Goal: Information Seeking & Learning: Learn about a topic

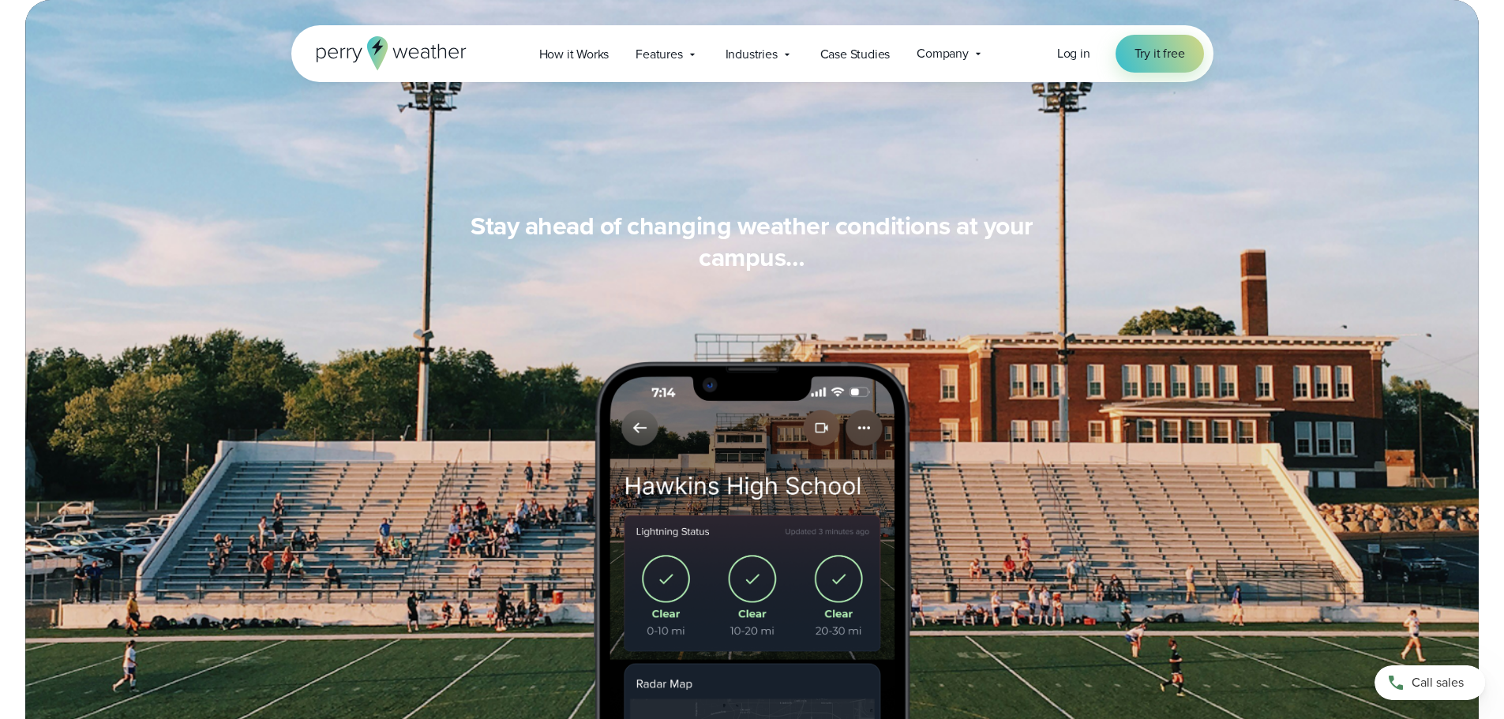
scroll to position [700, 0]
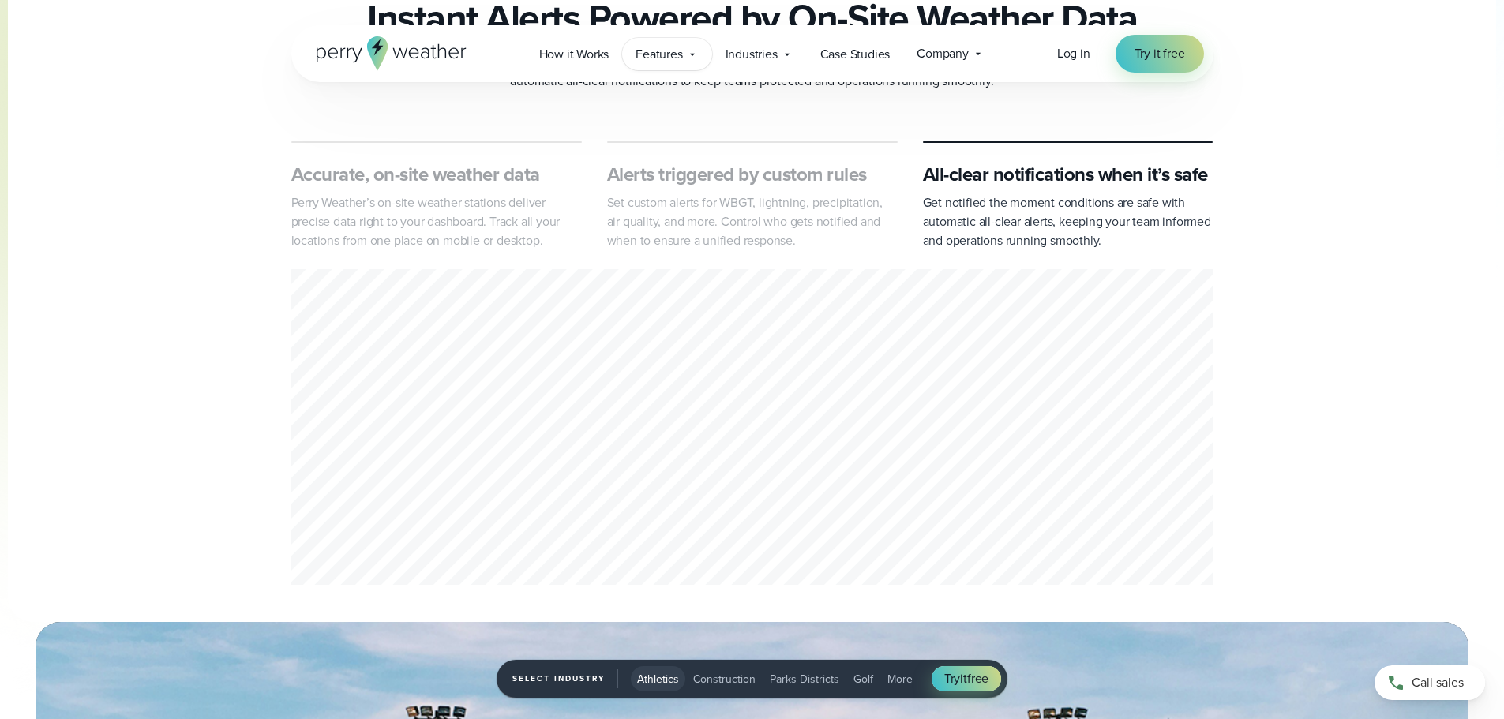
click at [651, 57] on span "Features" at bounding box center [659, 54] width 47 height 19
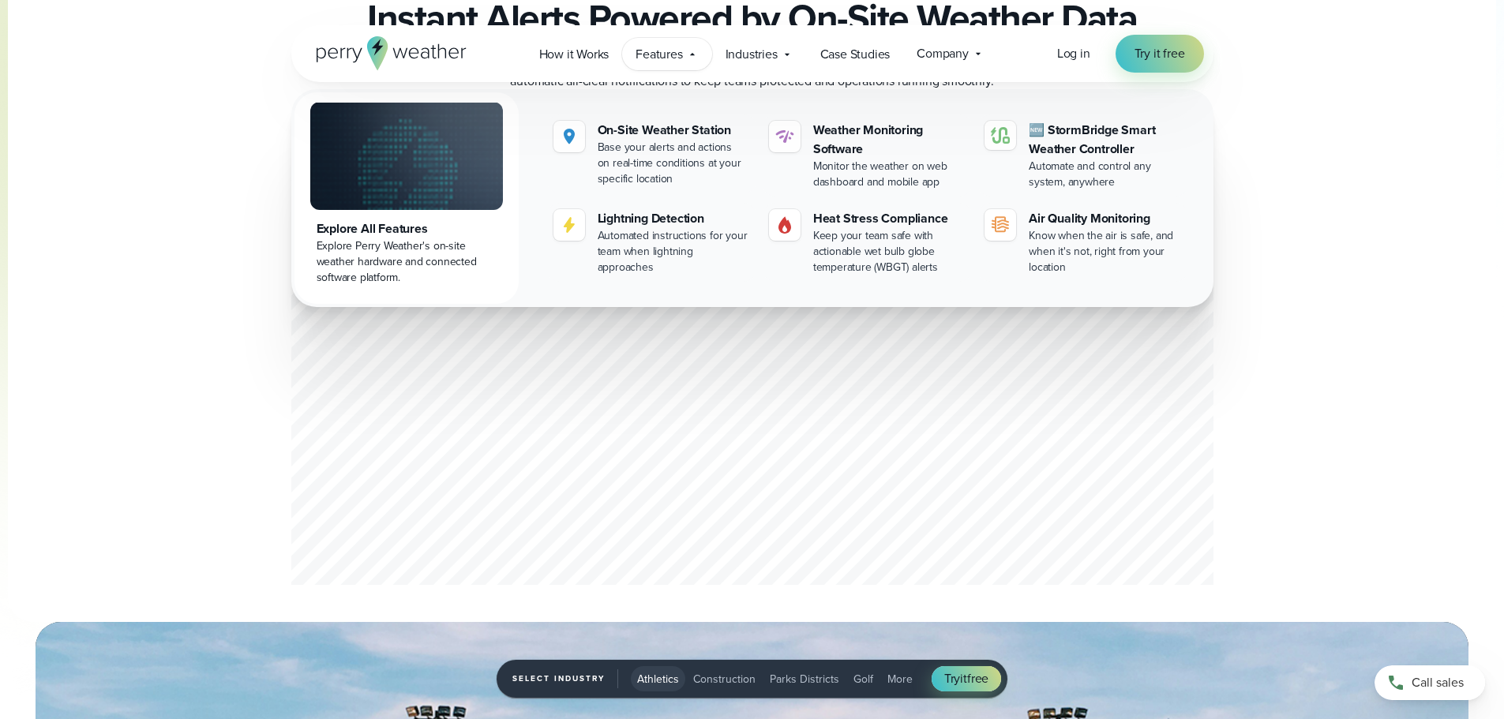
click at [345, 236] on div "Explore All Features" at bounding box center [407, 228] width 180 height 19
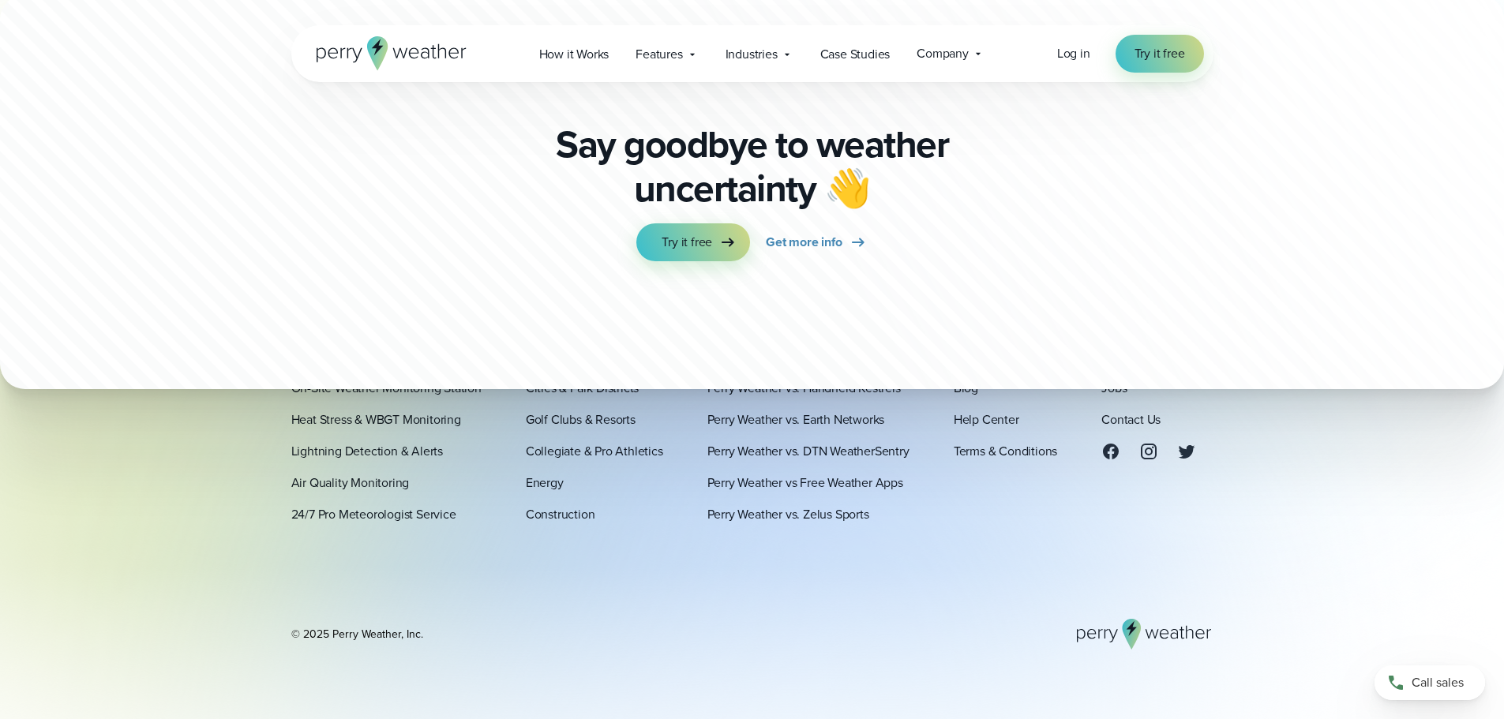
scroll to position [5612, 0]
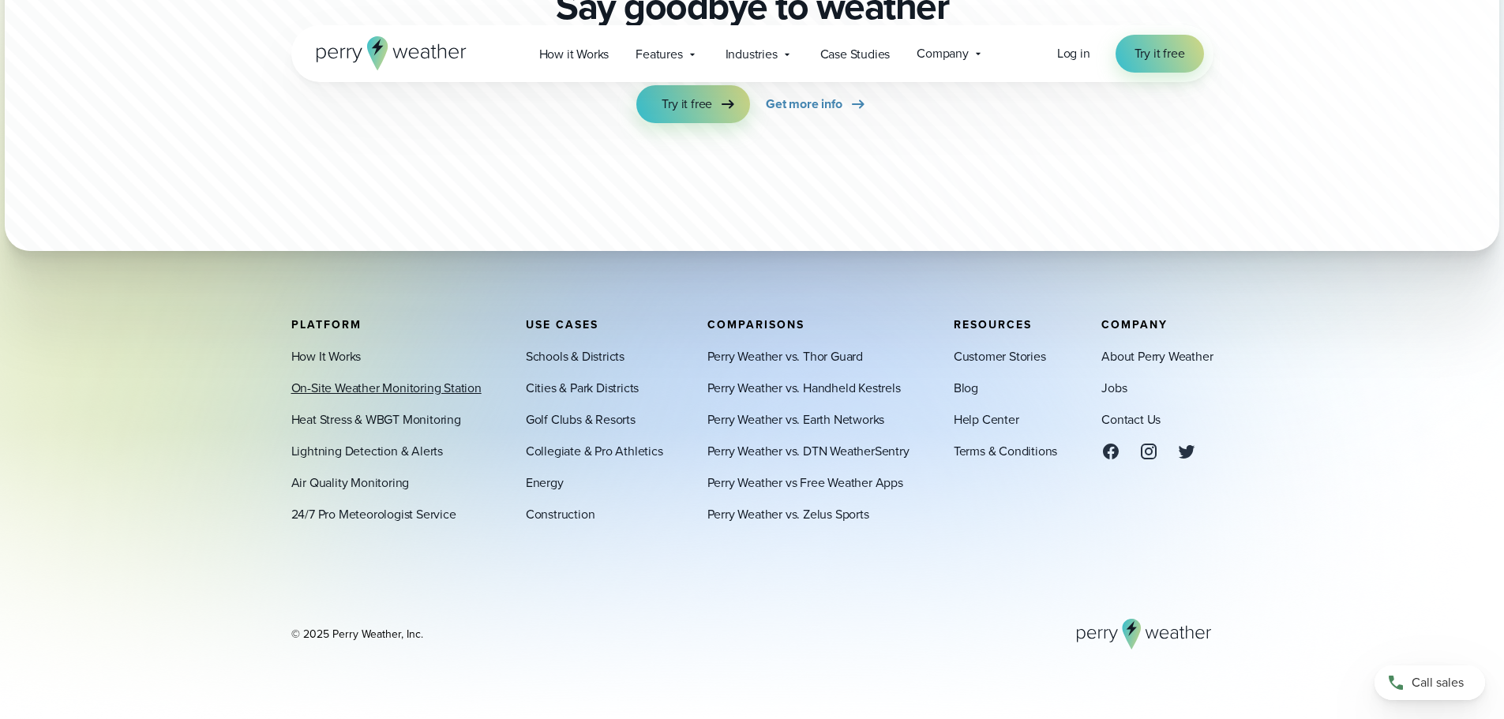
click at [396, 385] on link "On-Site Weather Monitoring Station" at bounding box center [386, 387] width 190 height 19
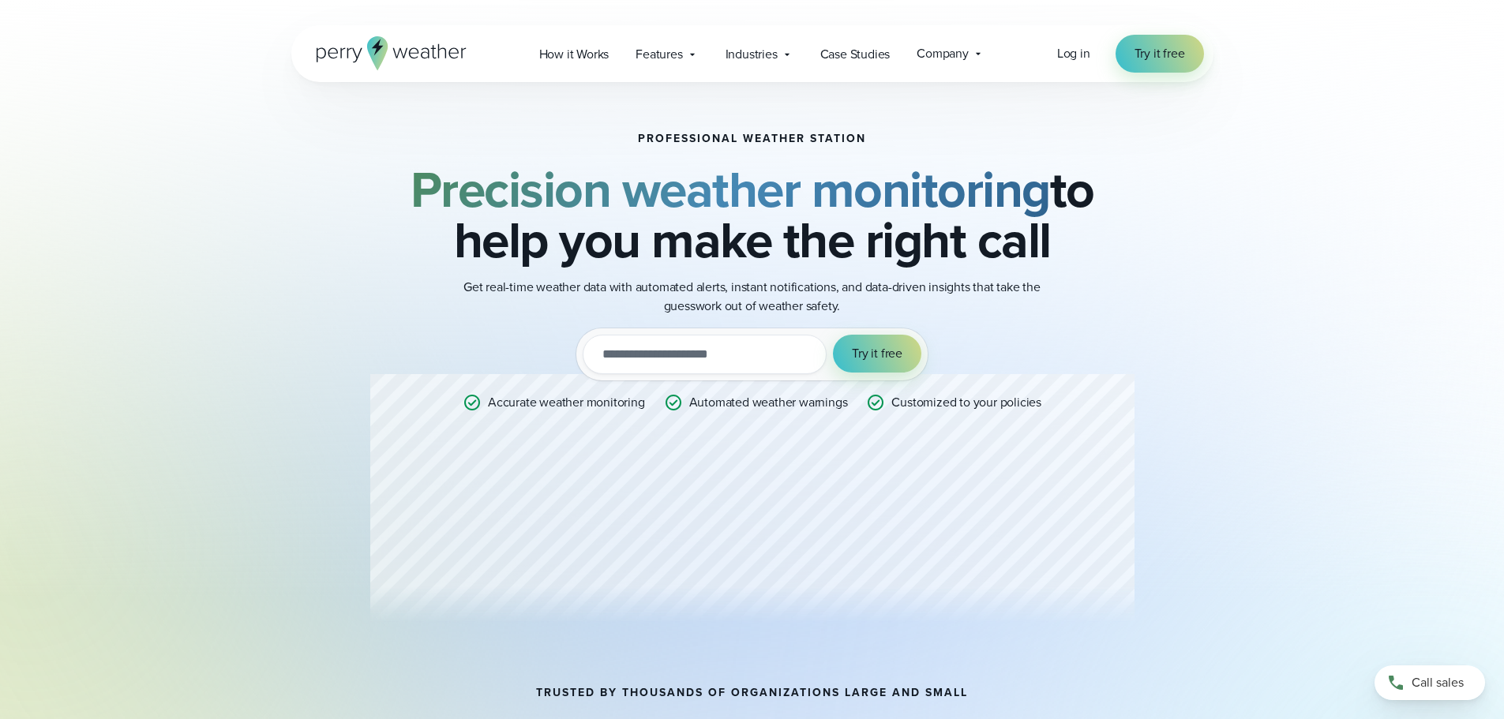
click at [496, 502] on div "Professional Weather Station Precision weather monitoring to help you make the …" at bounding box center [752, 385] width 764 height 504
click at [486, 511] on div "Professional Weather Station Precision weather monitoring to help you make the …" at bounding box center [752, 385] width 764 height 504
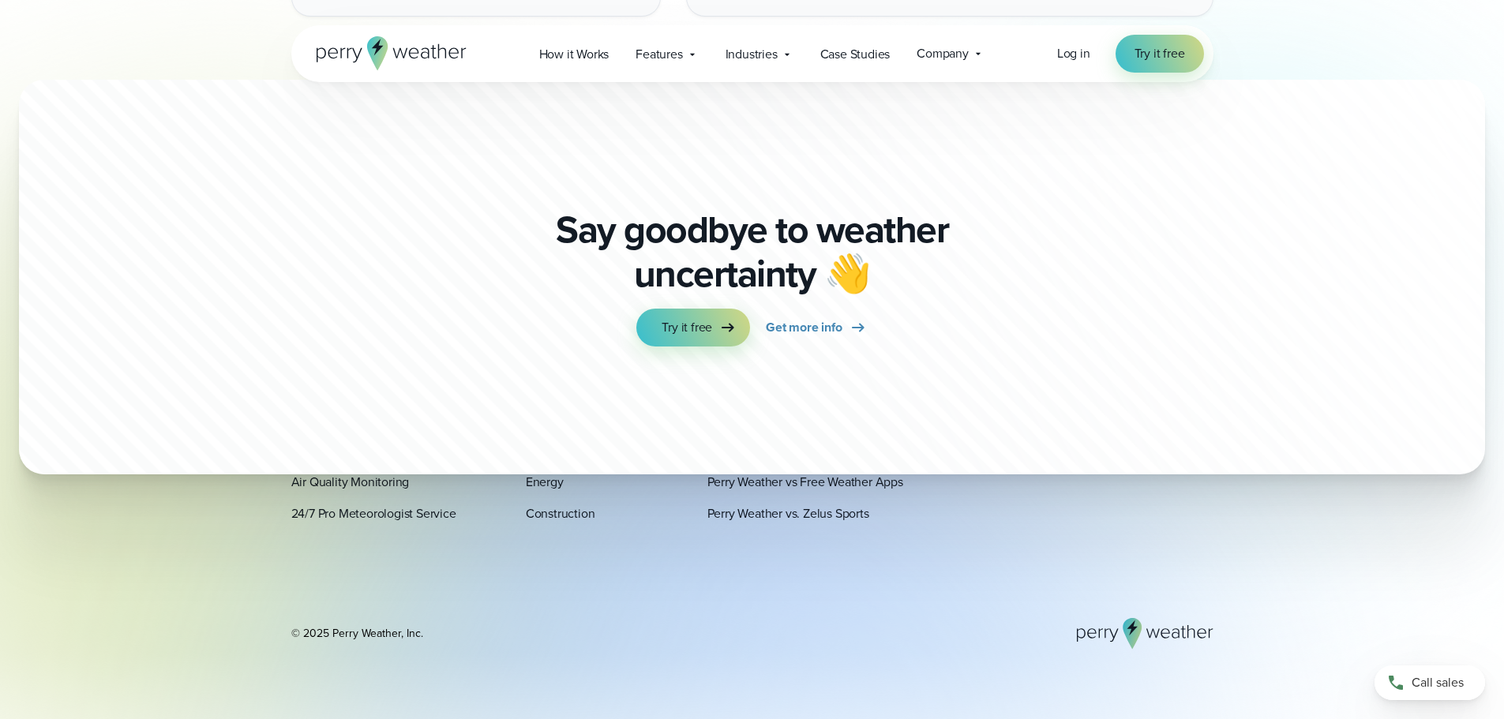
scroll to position [4857, 0]
